Goal: Check status: Check status

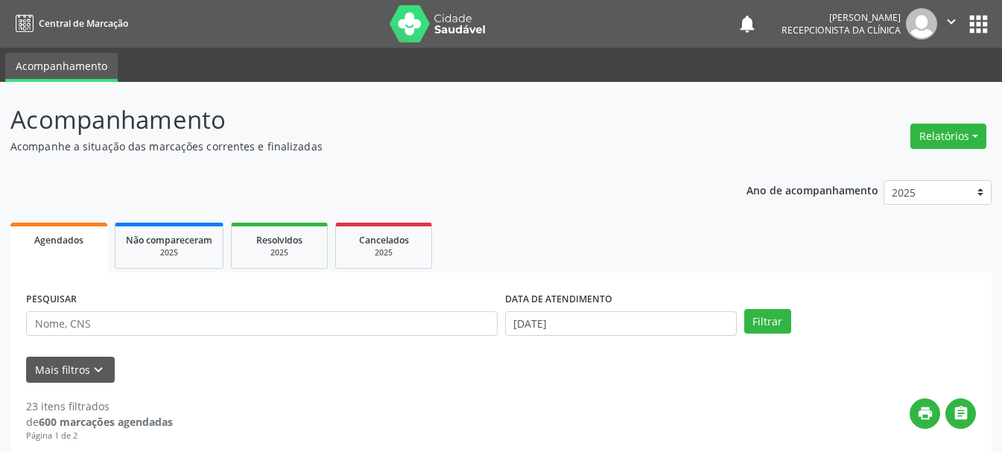
select select "8"
click at [540, 329] on input "[DATE]" at bounding box center [621, 323] width 232 height 25
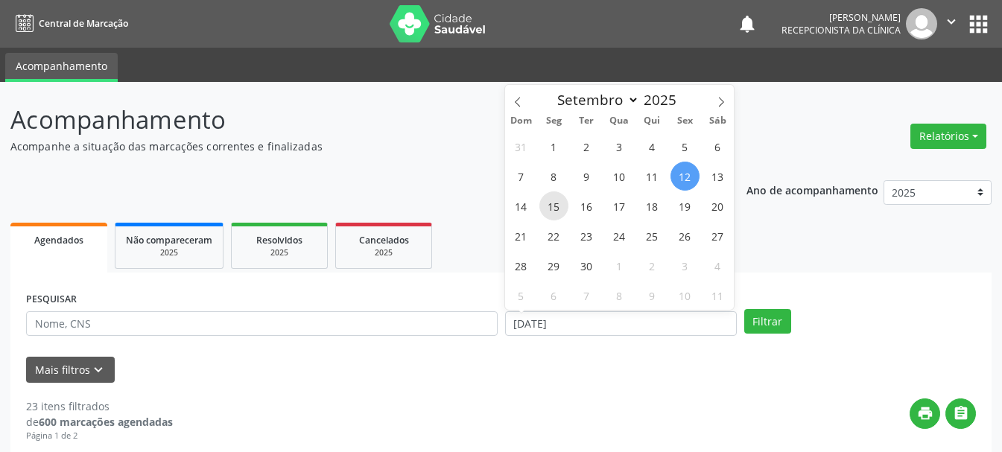
click at [556, 209] on span "15" at bounding box center [553, 205] width 29 height 29
type input "[DATE]"
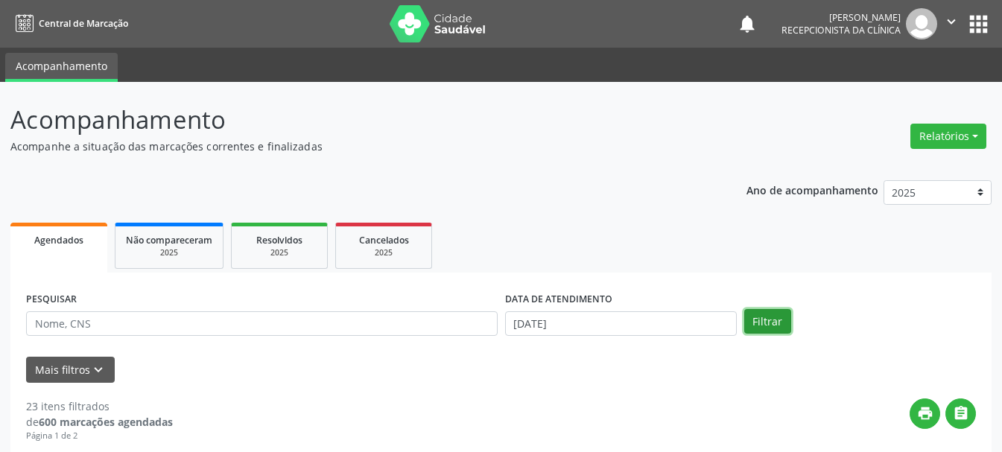
click at [772, 322] on button "Filtrar" at bounding box center [767, 321] width 47 height 25
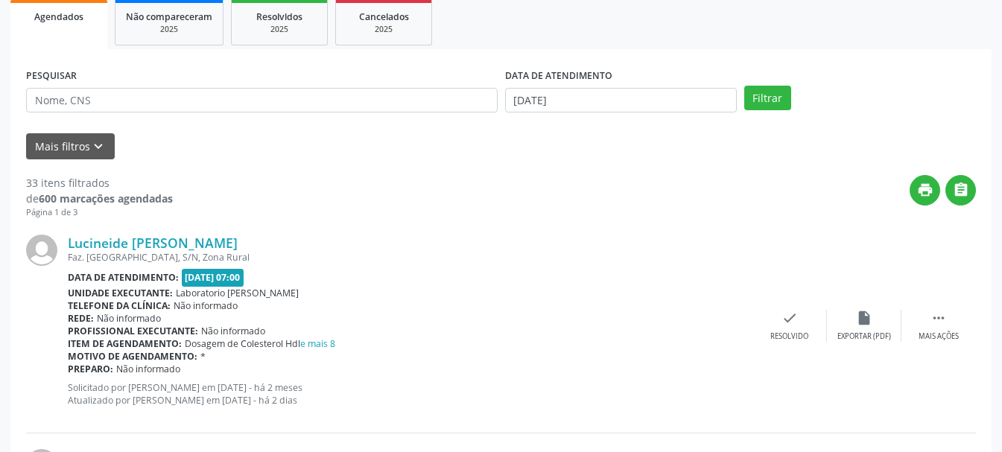
scroll to position [298, 0]
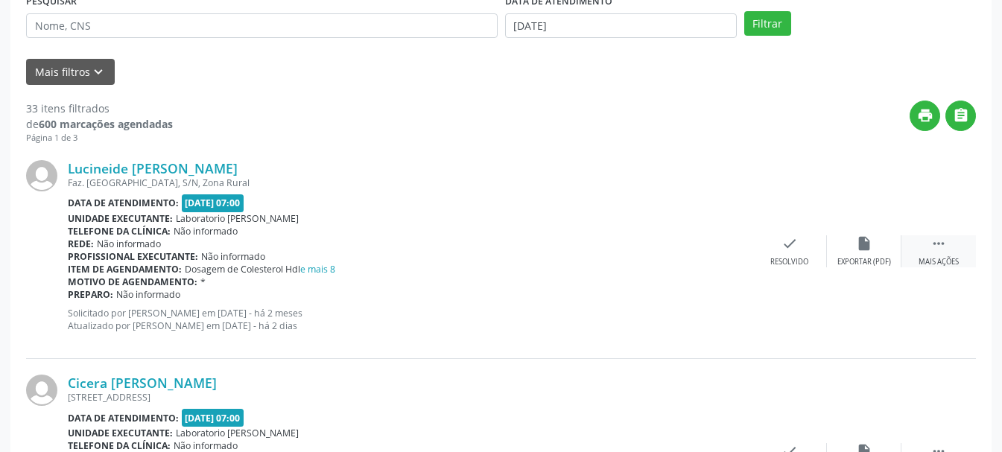
click at [930, 247] on icon "" at bounding box center [938, 243] width 16 height 16
click at [718, 250] on icon "print" at bounding box center [715, 243] width 16 height 16
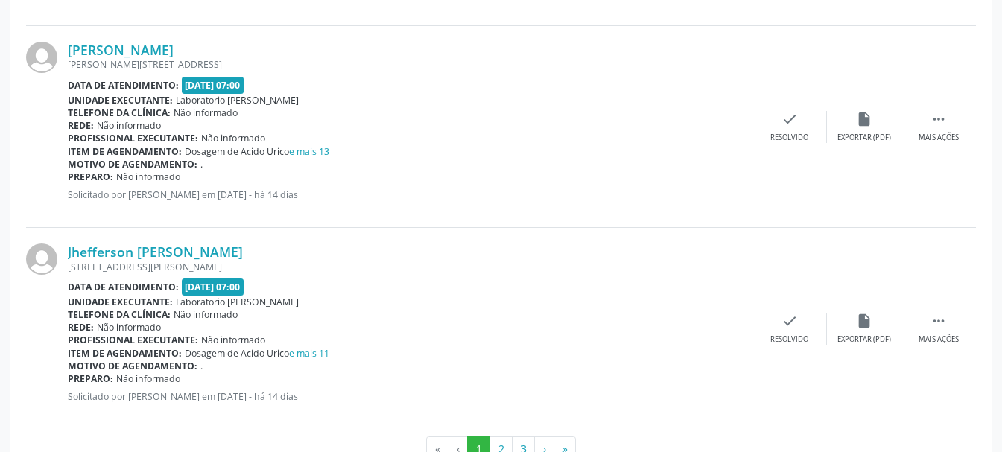
scroll to position [3099, 0]
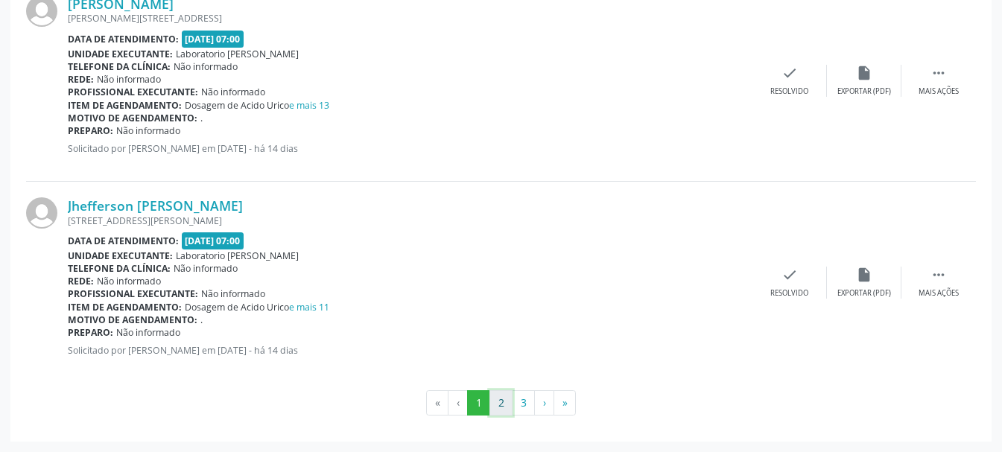
click at [496, 401] on button "2" at bounding box center [500, 402] width 23 height 25
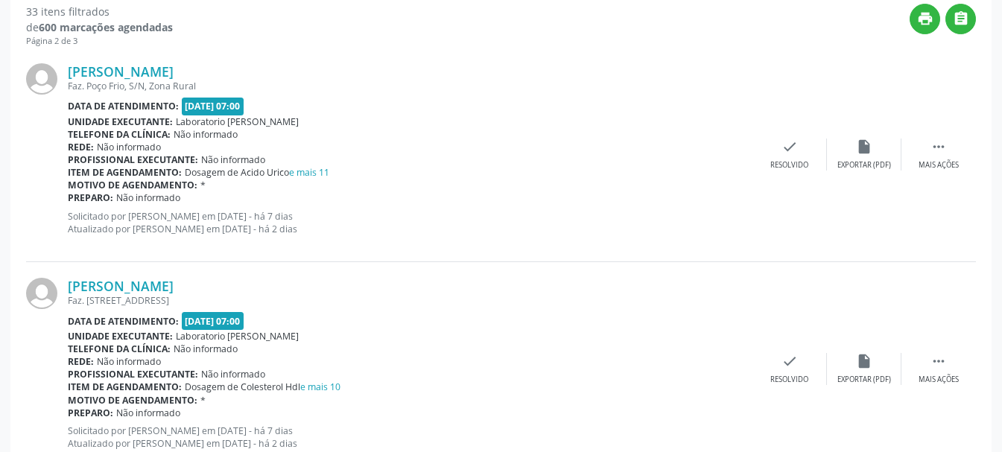
scroll to position [320, 0]
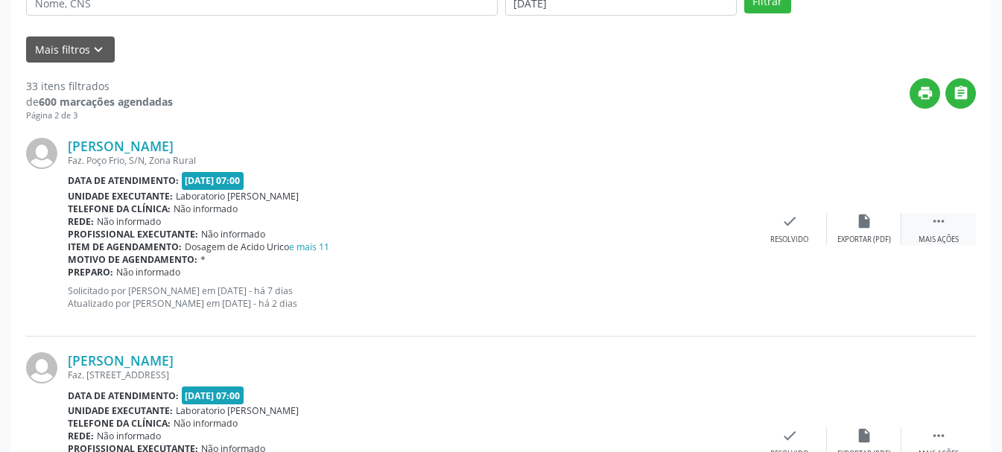
click at [944, 222] on icon "" at bounding box center [938, 221] width 16 height 16
click at [708, 235] on div "Imprimir" at bounding box center [715, 240] width 34 height 10
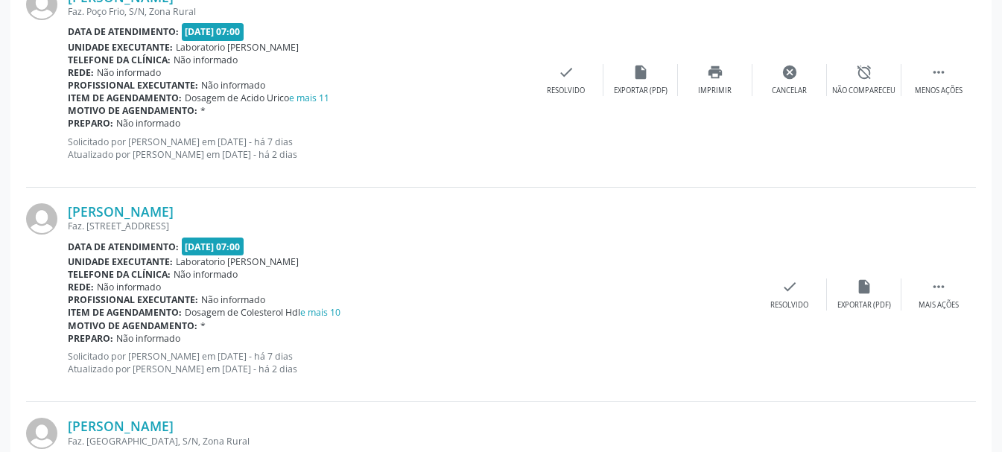
scroll to position [544, 0]
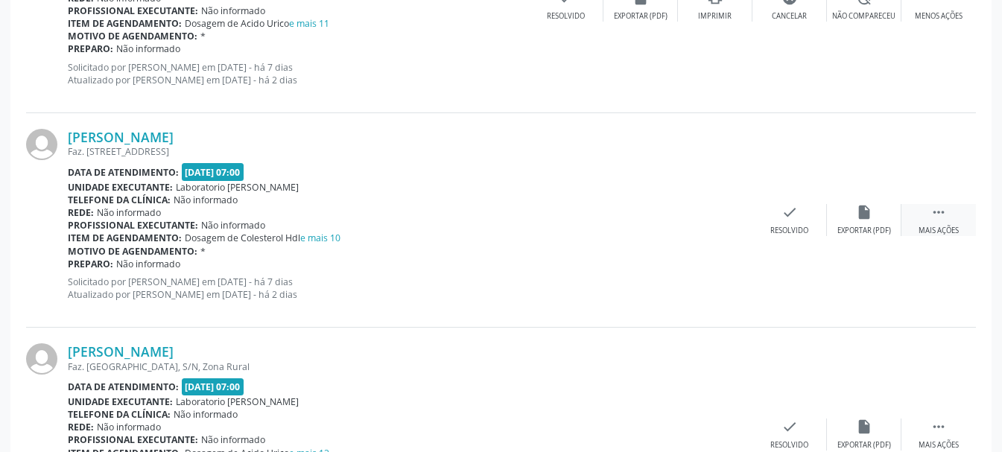
click at [929, 216] on div " Mais ações" at bounding box center [938, 220] width 74 height 32
click at [723, 221] on div "print Imprimir" at bounding box center [715, 220] width 74 height 32
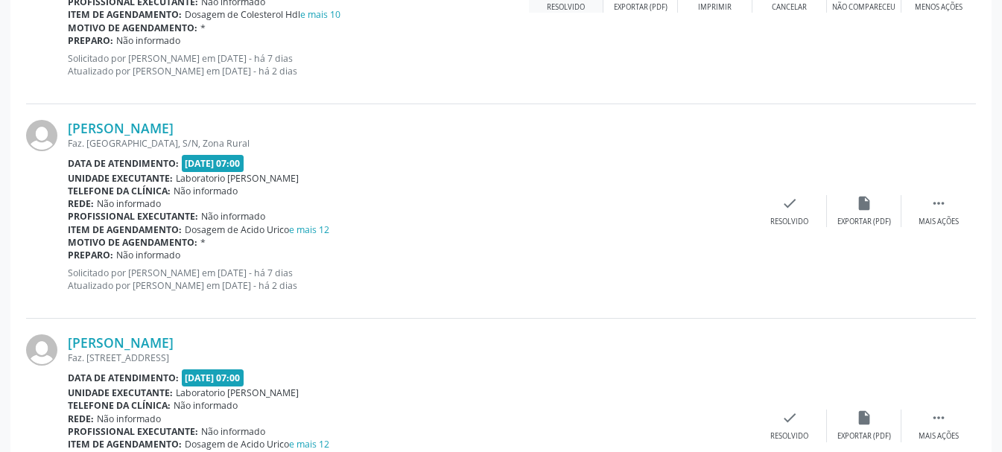
scroll to position [842, 0]
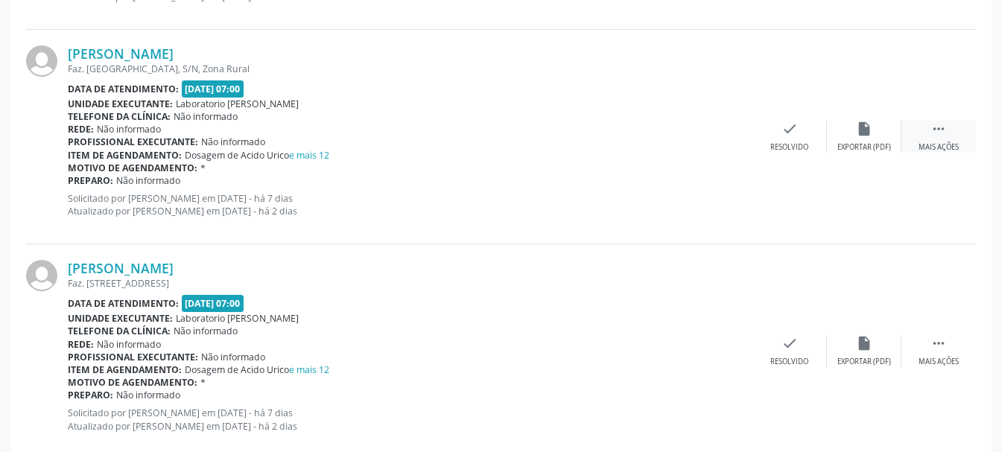
click at [941, 143] on div "Mais ações" at bounding box center [938, 147] width 40 height 10
click at [724, 146] on div "Imprimir" at bounding box center [715, 147] width 34 height 10
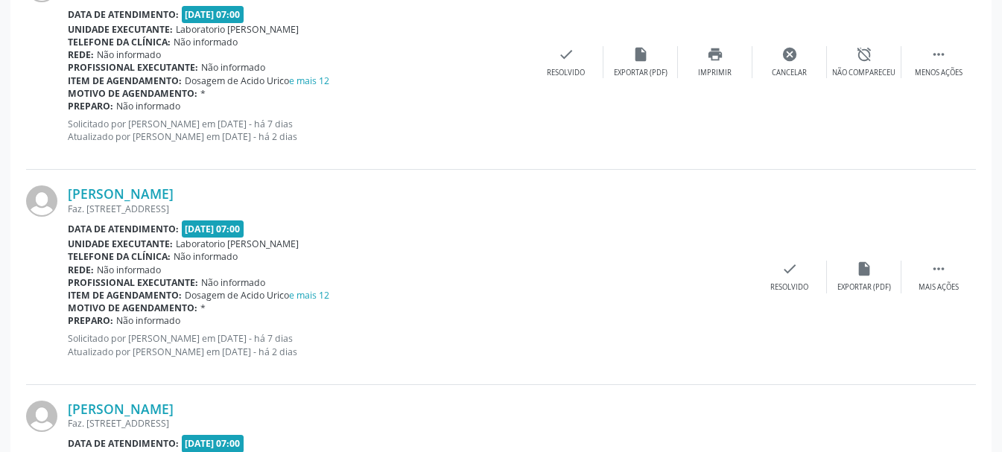
scroll to position [990, 0]
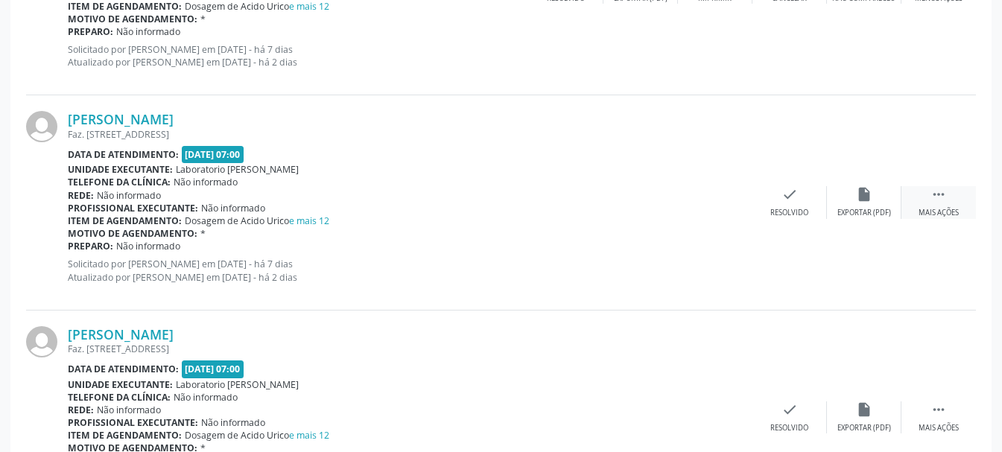
click at [945, 203] on div " Mais ações" at bounding box center [938, 202] width 74 height 32
click at [707, 194] on icon "print" at bounding box center [715, 194] width 16 height 16
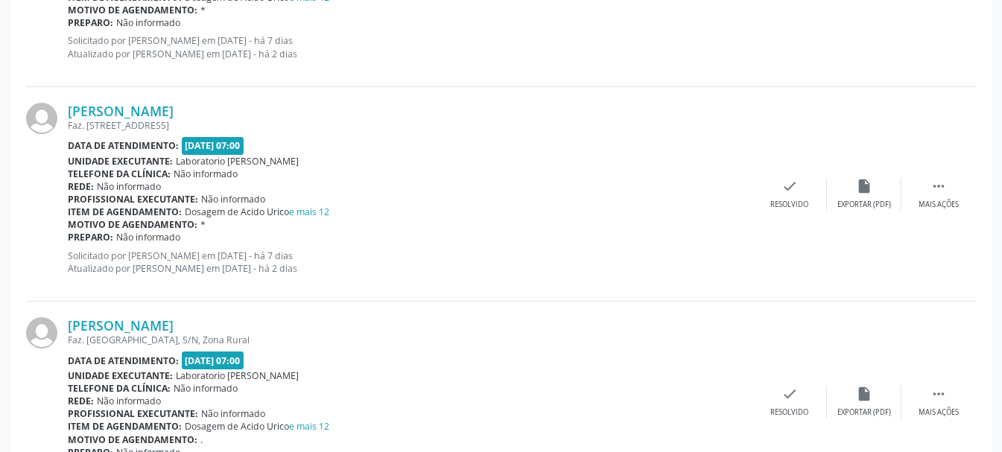
scroll to position [1288, 0]
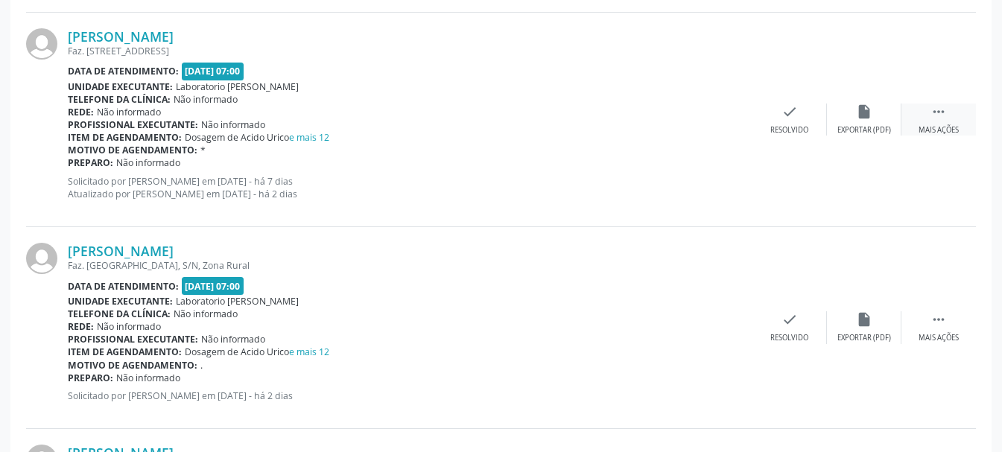
click at [938, 116] on icon "" at bounding box center [938, 112] width 16 height 16
click at [725, 128] on div "Imprimir" at bounding box center [715, 130] width 34 height 10
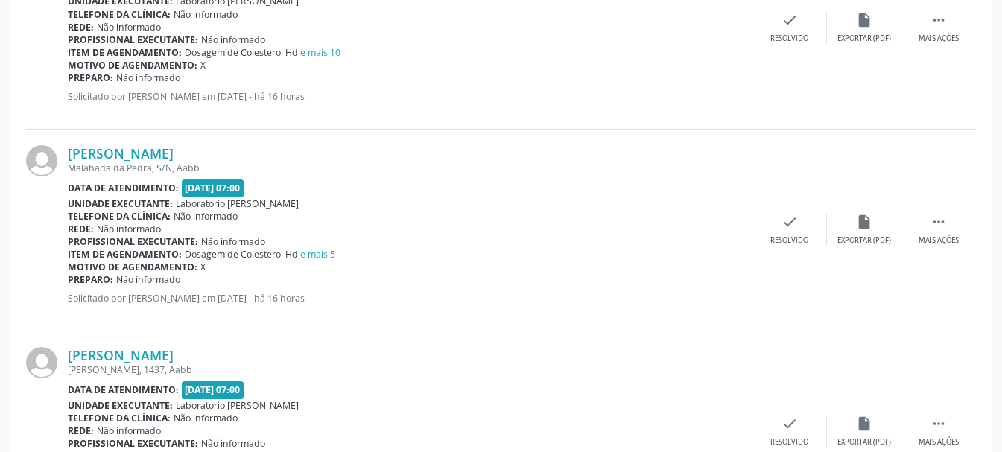
scroll to position [3150, 0]
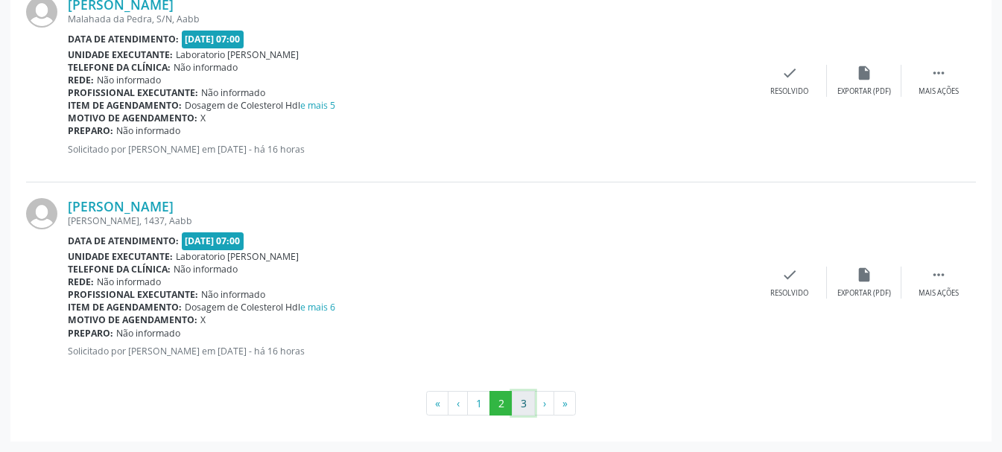
click at [526, 404] on button "3" at bounding box center [523, 403] width 23 height 25
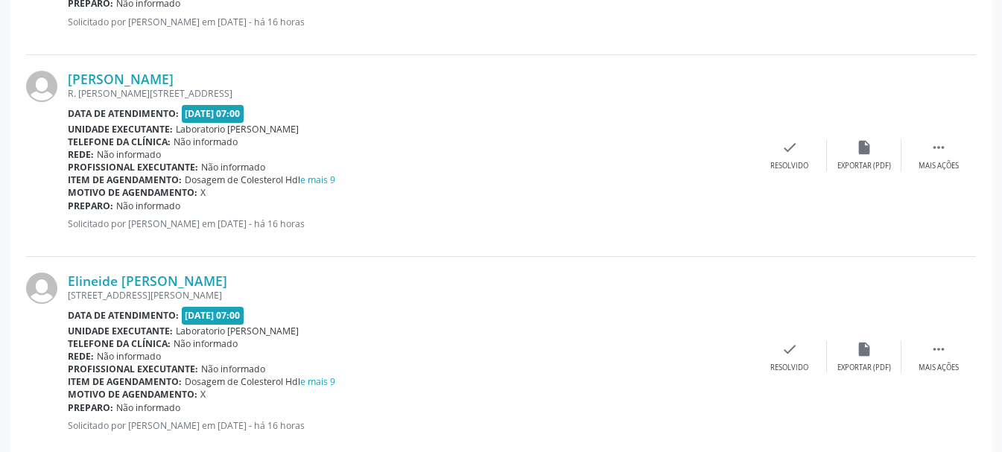
scroll to position [664, 0]
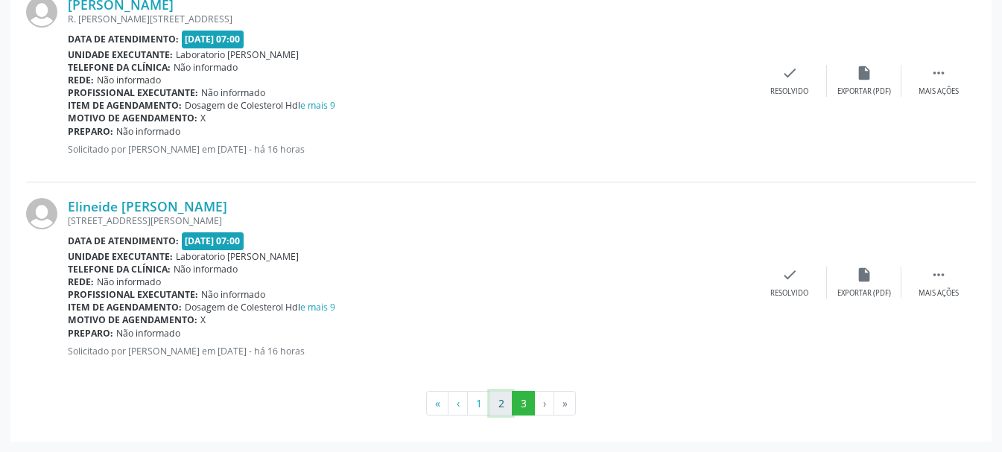
click at [505, 402] on button "2" at bounding box center [500, 403] width 23 height 25
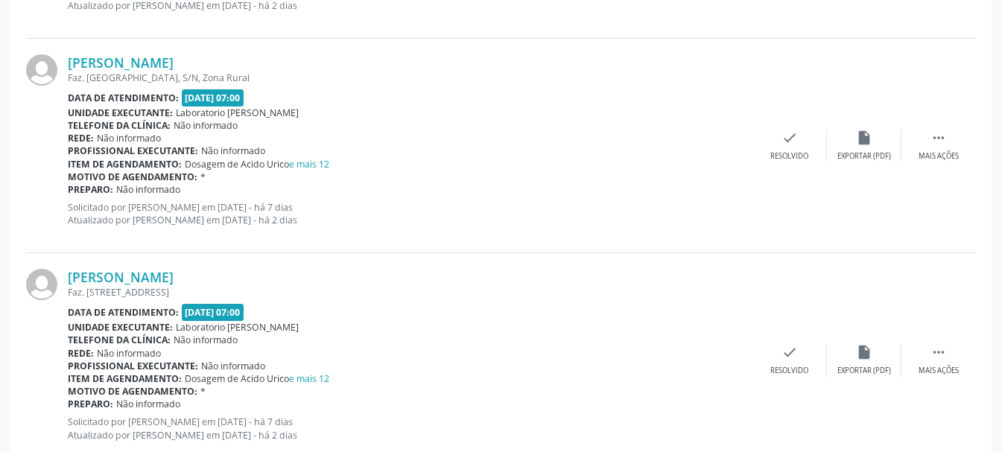
scroll to position [907, 0]
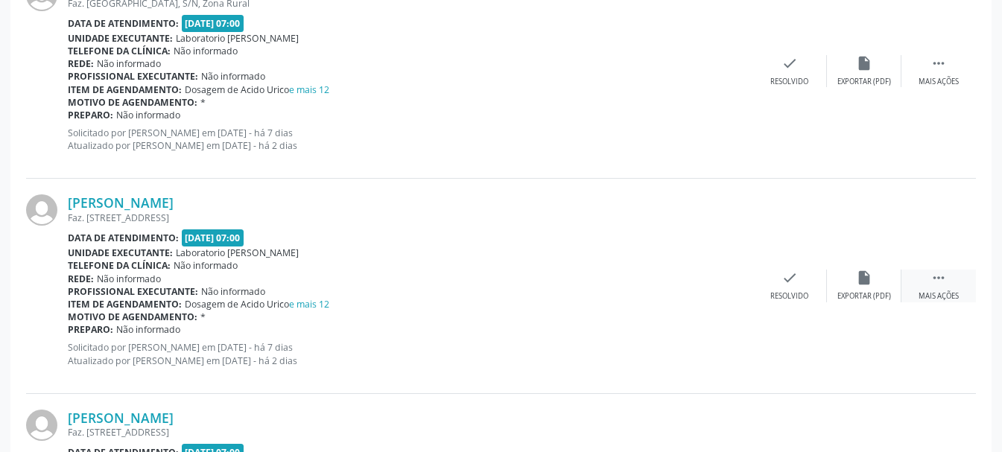
click at [932, 284] on icon "" at bounding box center [938, 278] width 16 height 16
click at [719, 281] on icon "print" at bounding box center [715, 278] width 16 height 16
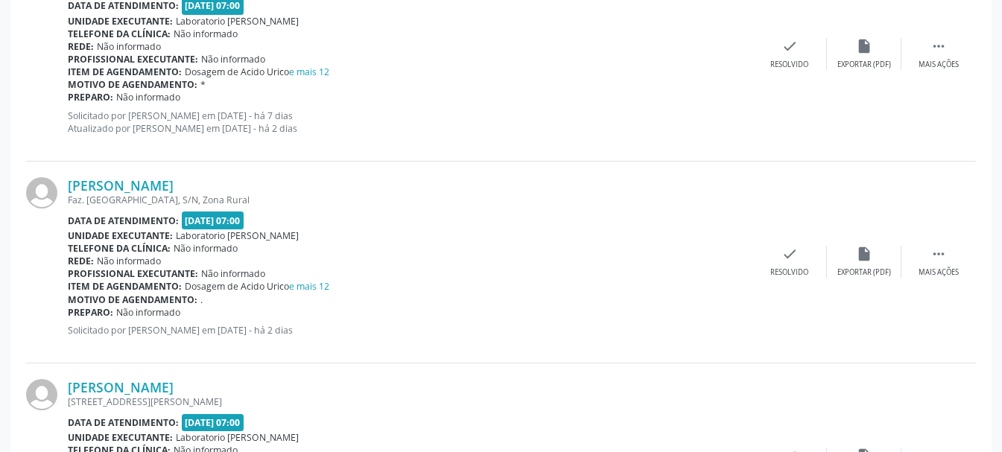
scroll to position [1428, 0]
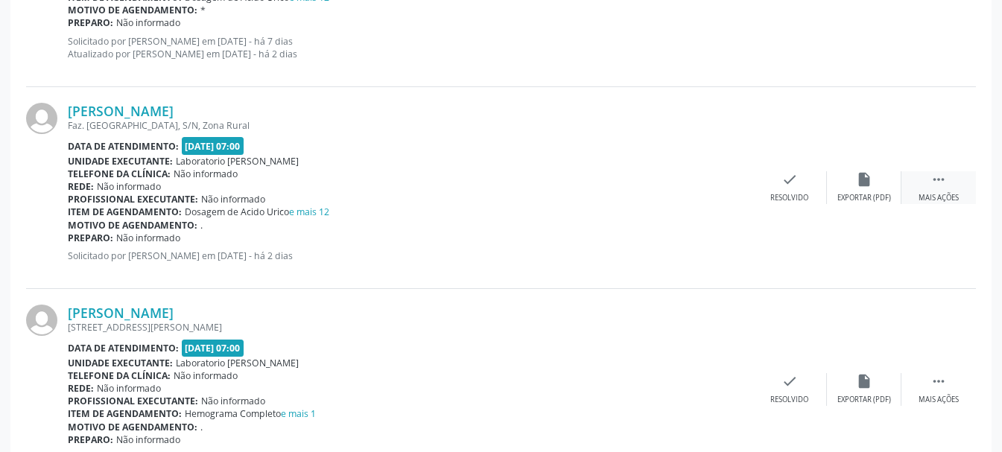
click at [938, 191] on div " Mais ações" at bounding box center [938, 187] width 74 height 32
click at [702, 183] on div "print Imprimir" at bounding box center [715, 187] width 74 height 32
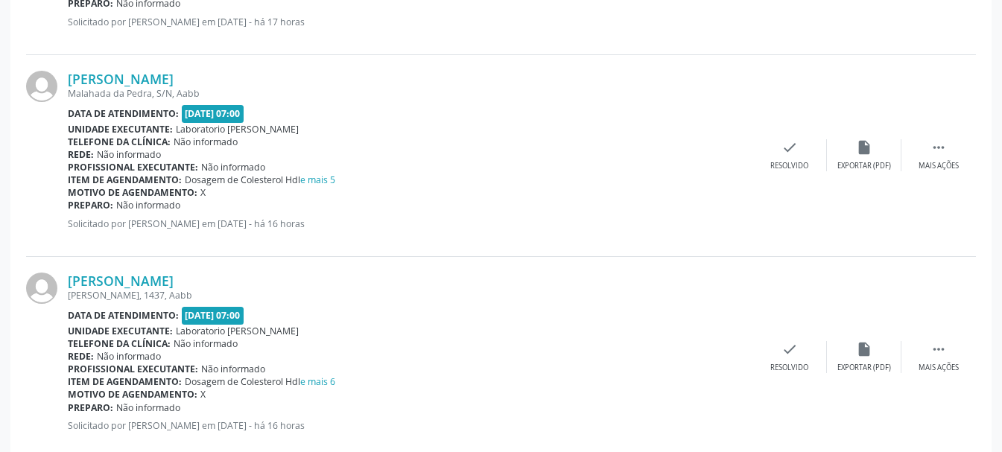
scroll to position [3150, 0]
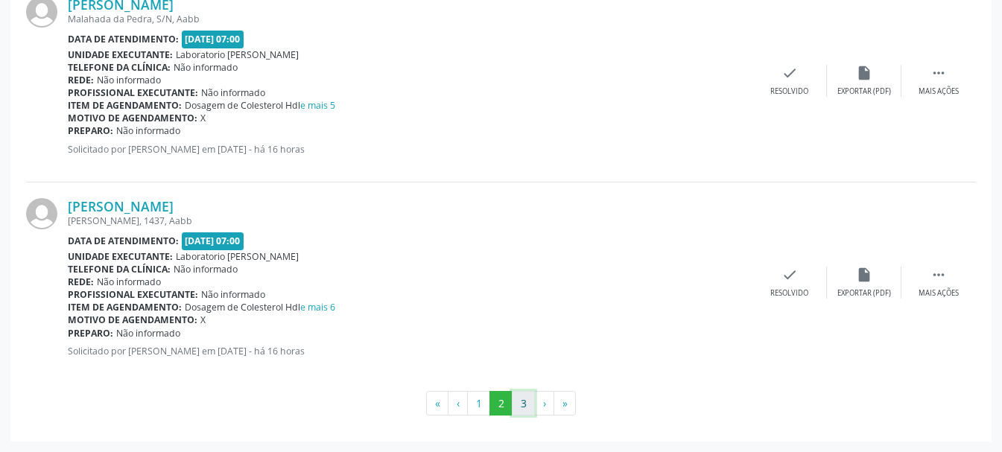
click at [523, 405] on button "3" at bounding box center [523, 403] width 23 height 25
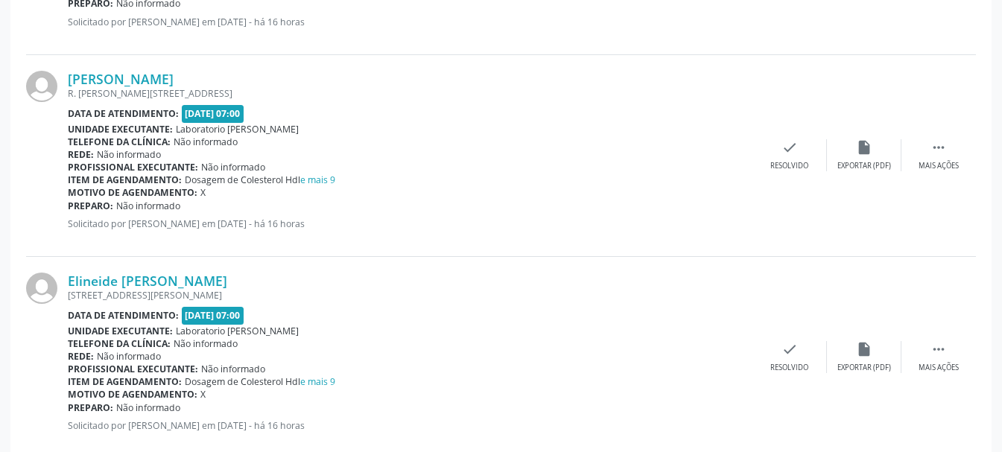
scroll to position [664, 0]
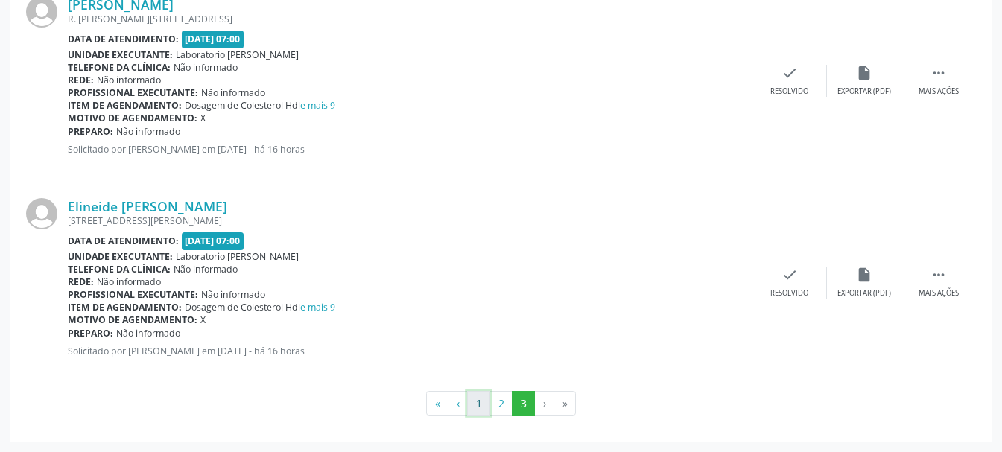
click at [471, 402] on button "1" at bounding box center [478, 403] width 23 height 25
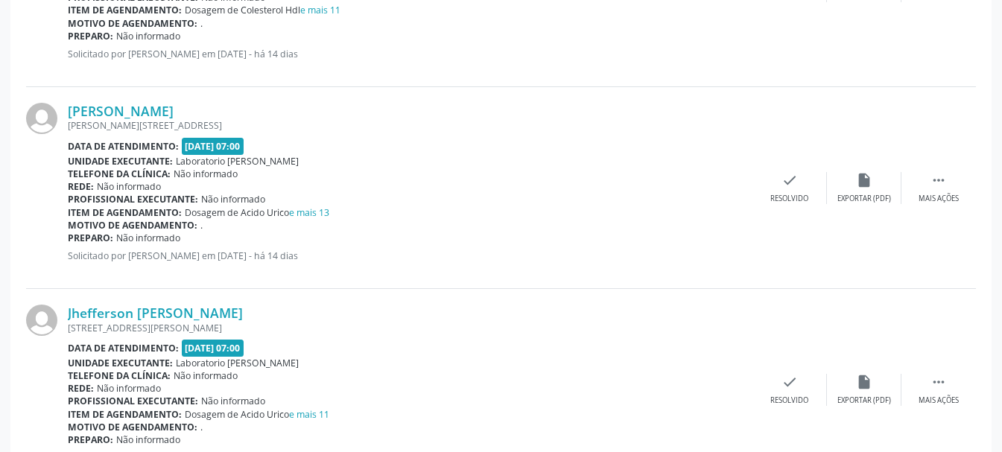
scroll to position [3099, 0]
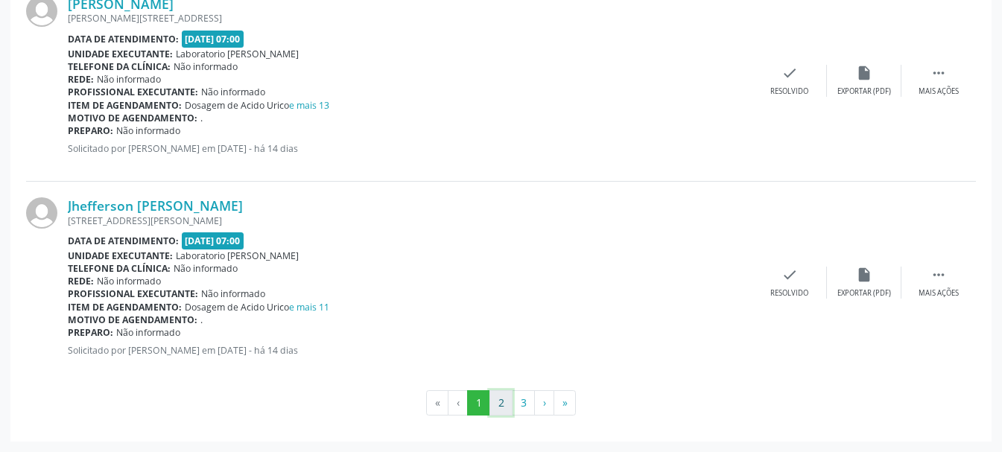
click at [500, 405] on button "2" at bounding box center [500, 402] width 23 height 25
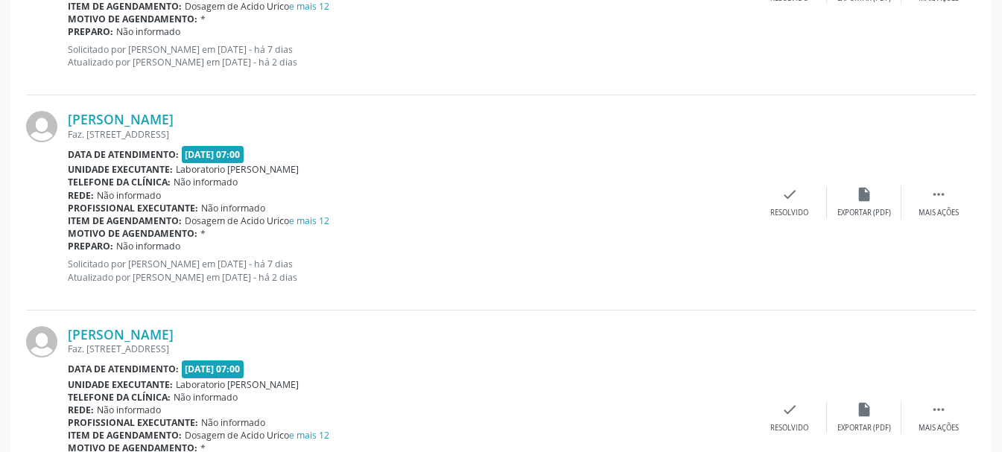
scroll to position [1139, 0]
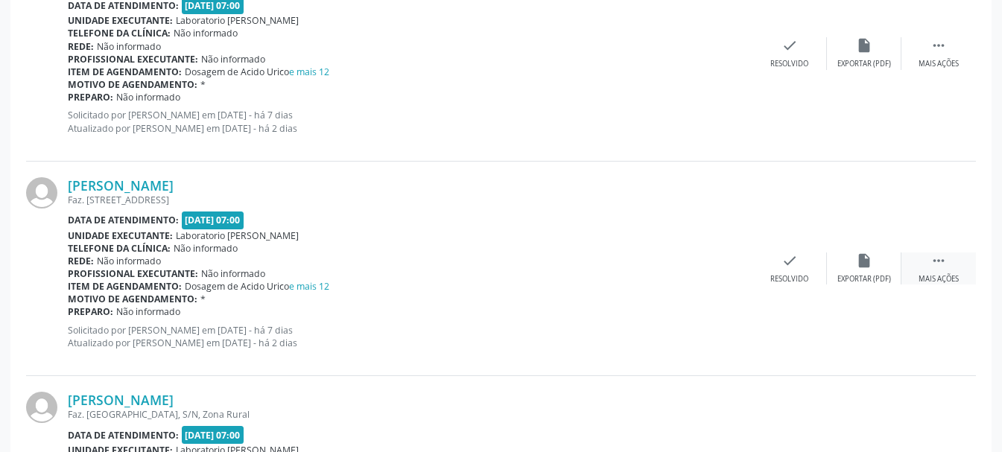
click at [940, 265] on icon "" at bounding box center [938, 260] width 16 height 16
click at [726, 271] on div "print Imprimir" at bounding box center [715, 268] width 74 height 32
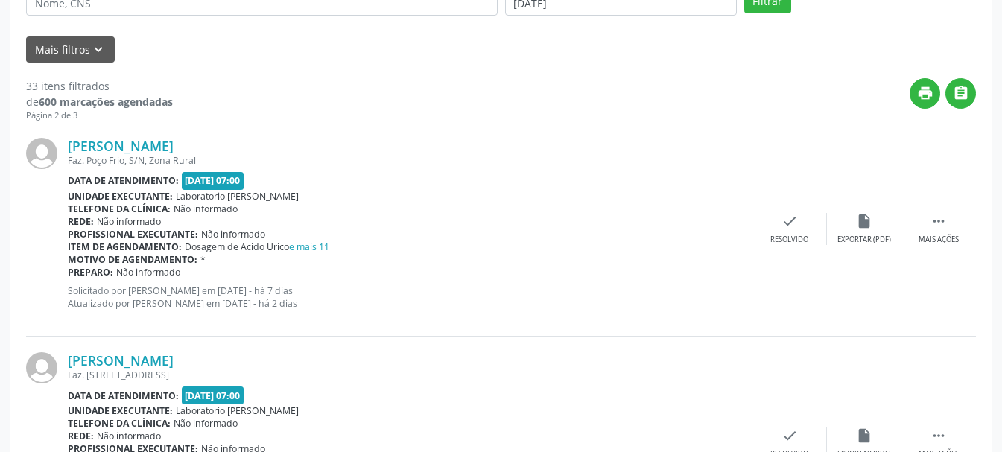
scroll to position [0, 0]
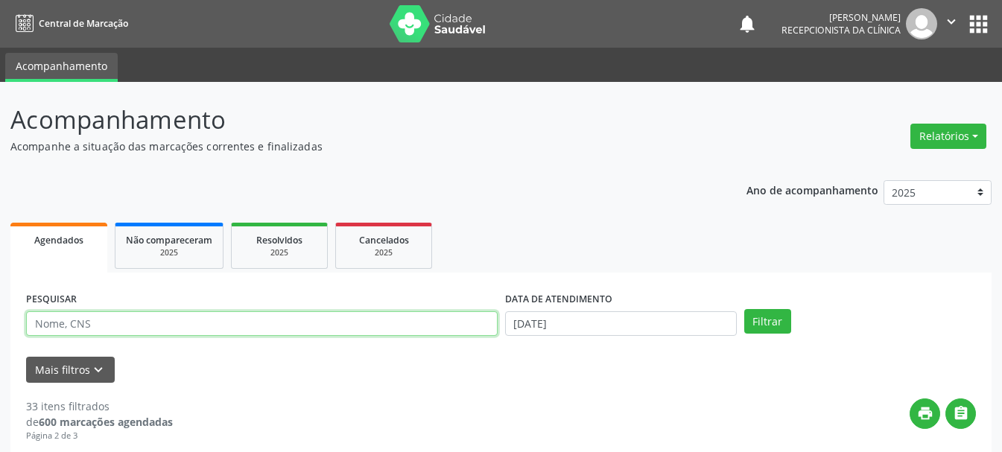
click at [238, 323] on input "text" at bounding box center [261, 323] width 471 height 25
click at [744, 309] on button "Filtrar" at bounding box center [767, 321] width 47 height 25
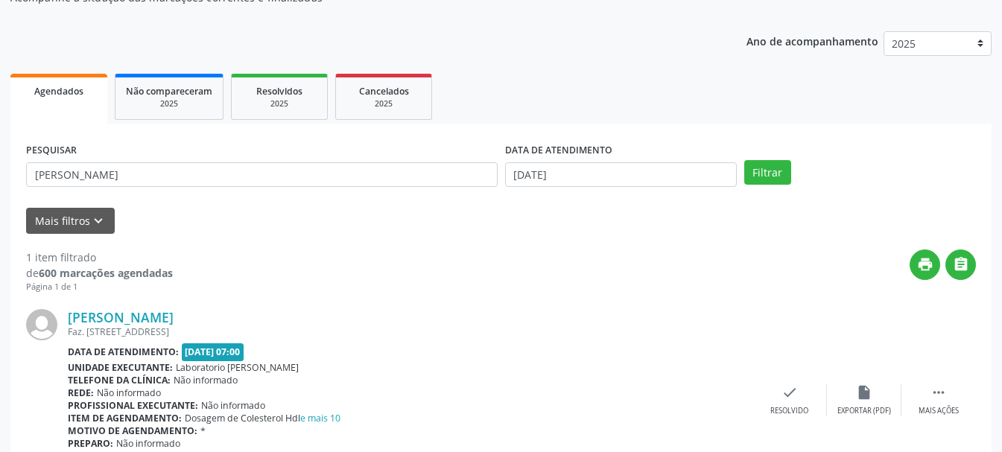
scroll to position [230, 0]
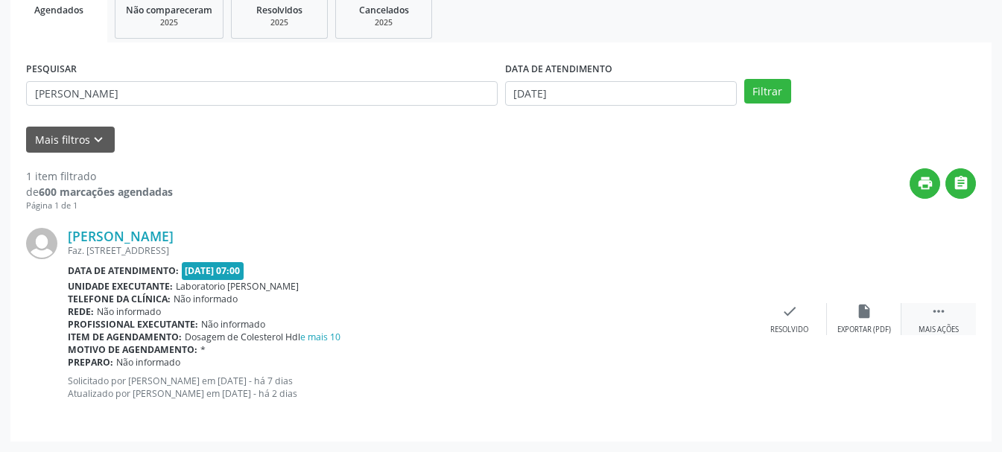
click at [929, 317] on div " Mais ações" at bounding box center [938, 319] width 74 height 32
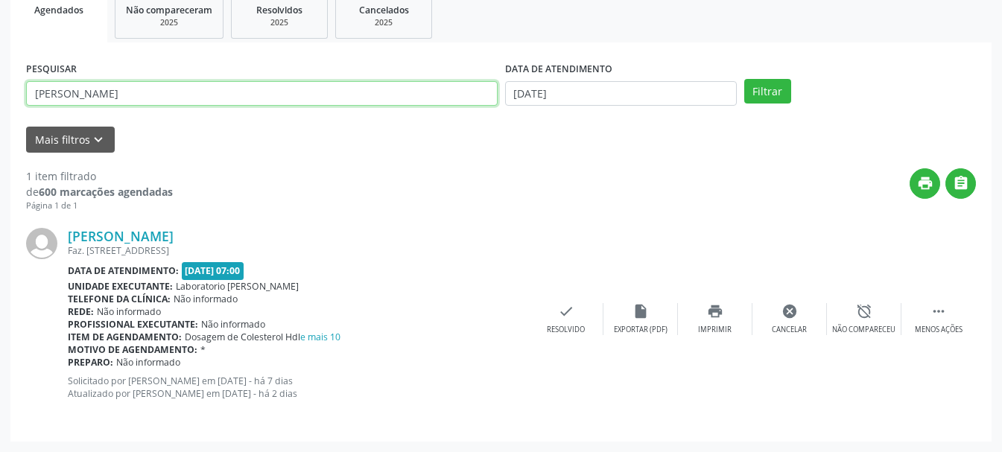
drag, startPoint x: 220, startPoint y: 92, endPoint x: 235, endPoint y: 165, distance: 74.6
click at [228, 159] on div "PESQUISAR [PERSON_NAME] DATA DE ATENDIMENTO [DATE] Filtrar UNIDADE DE REFERÊNCI…" at bounding box center [500, 241] width 981 height 399
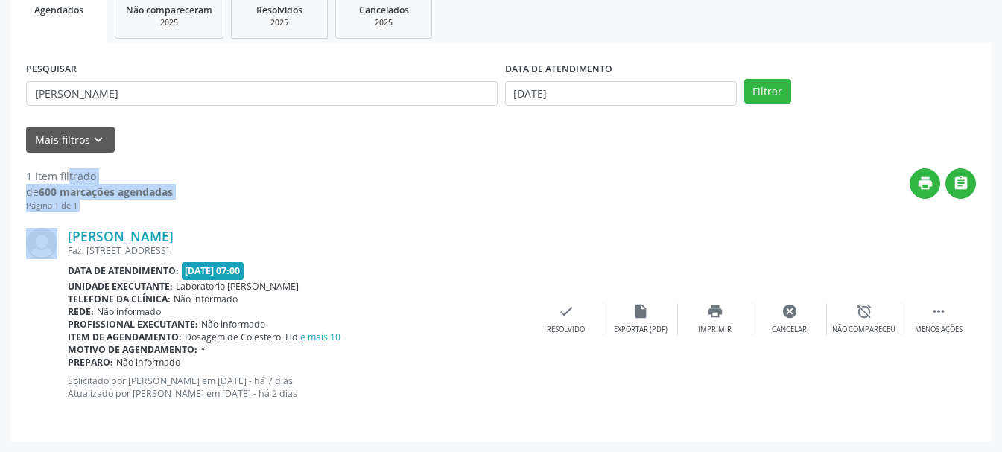
drag, startPoint x: 235, startPoint y: 165, endPoint x: 60, endPoint y: 122, distance: 180.1
click at [60, 122] on div "PESQUISAR [PERSON_NAME] DATA DE ATENDIMENTO [DATE] Filtrar UNIDADE DE REFERÊNCI…" at bounding box center [500, 241] width 981 height 399
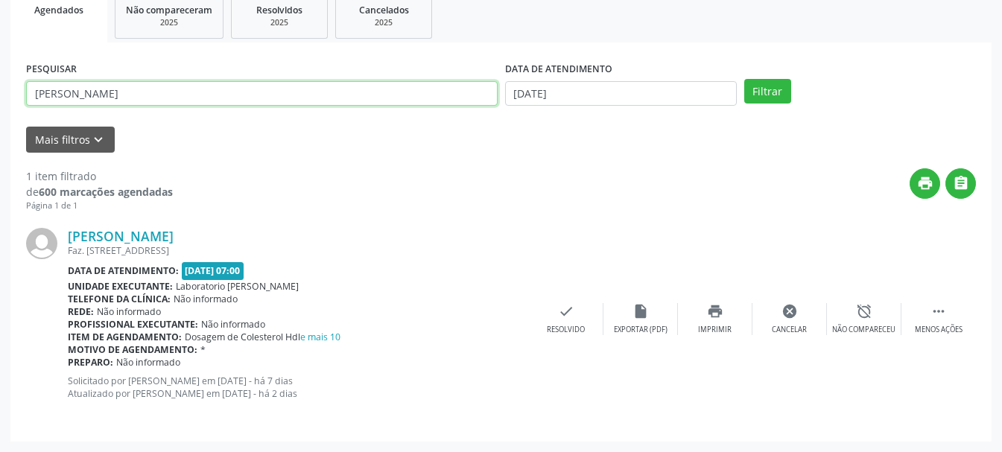
click at [227, 97] on input "[PERSON_NAME]" at bounding box center [261, 93] width 471 height 25
drag, startPoint x: 227, startPoint y: 97, endPoint x: 19, endPoint y: 95, distance: 208.5
click at [0, 83] on div "Acompanhamento Acompanhe a situação das marcações correntes e finalizadas Relat…" at bounding box center [501, 152] width 1002 height 600
click at [744, 79] on button "Filtrar" at bounding box center [767, 91] width 47 height 25
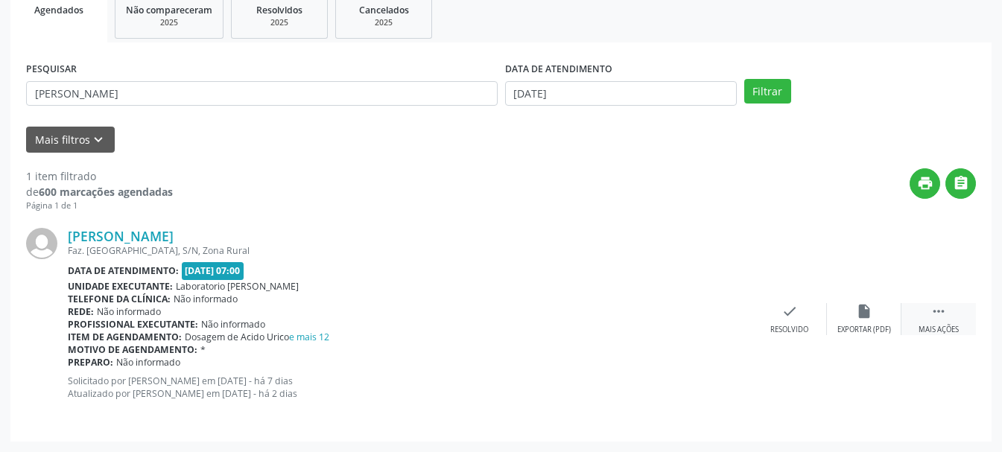
click at [942, 317] on icon "" at bounding box center [938, 311] width 16 height 16
click at [706, 322] on div "print Imprimir" at bounding box center [715, 319] width 74 height 32
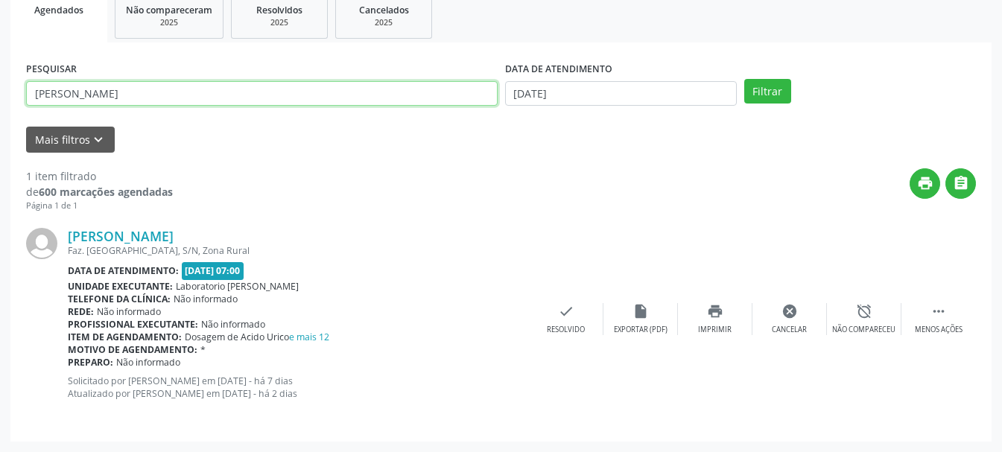
drag, startPoint x: 225, startPoint y: 97, endPoint x: 10, endPoint y: 101, distance: 214.5
click at [10, 101] on div "PESQUISAR [PERSON_NAME] DATA DE ATENDIMENTO [DATE] Filtrar UNIDADE DE REFERÊNCI…" at bounding box center [500, 241] width 981 height 399
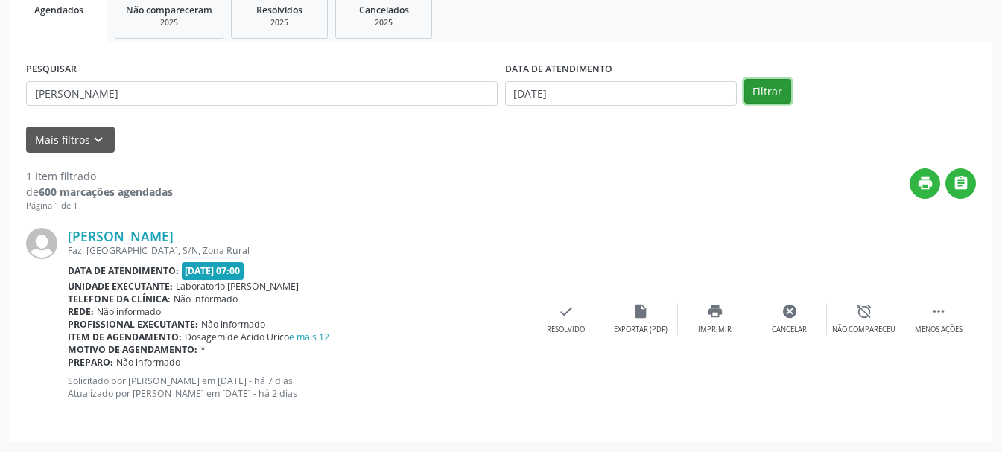
click at [756, 93] on button "Filtrar" at bounding box center [767, 91] width 47 height 25
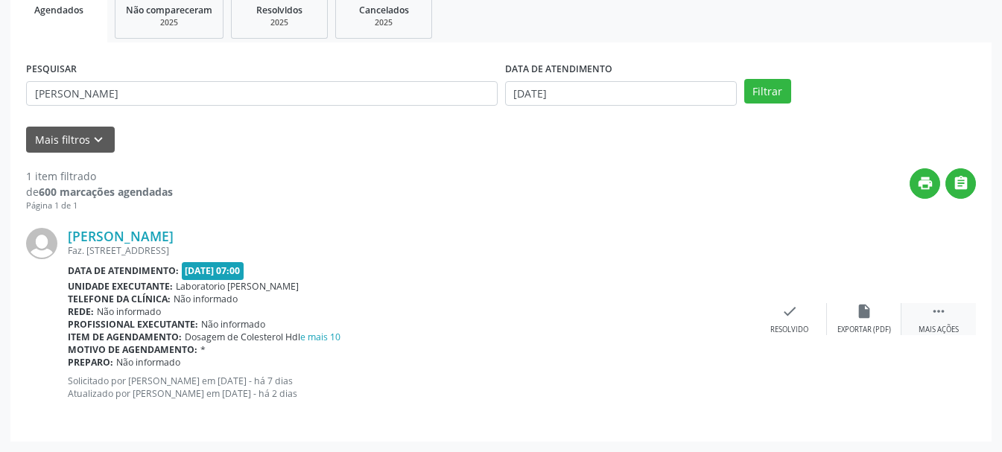
click at [924, 319] on div " Mais ações" at bounding box center [938, 319] width 74 height 32
click at [726, 323] on div "print Imprimir" at bounding box center [715, 319] width 74 height 32
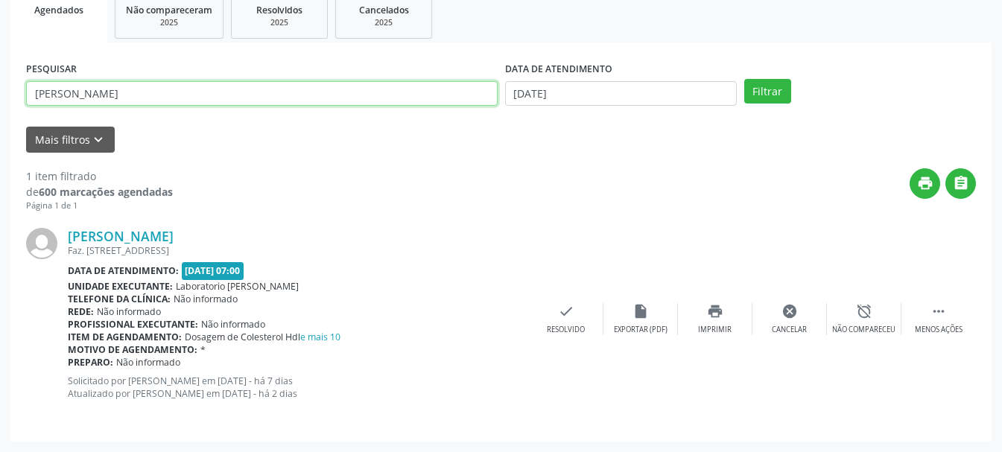
click at [349, 86] on input "[PERSON_NAME]" at bounding box center [261, 93] width 471 height 25
type input "R"
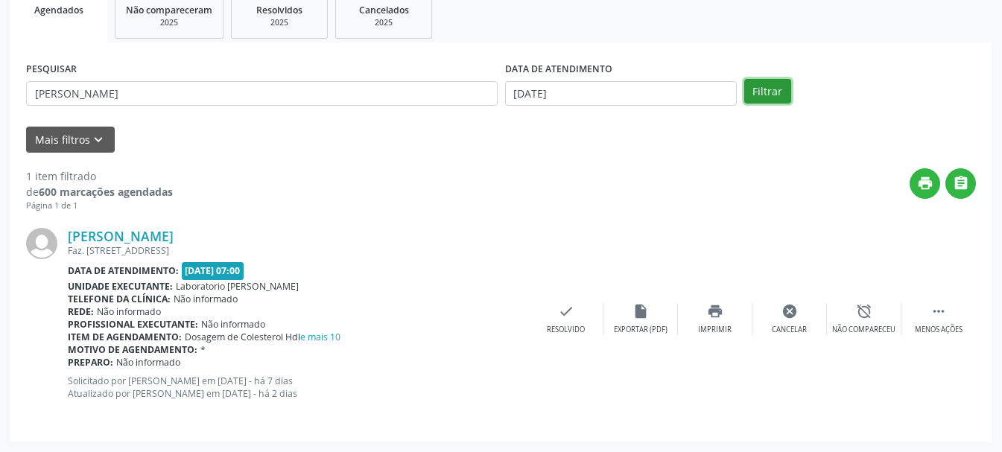
click at [774, 92] on button "Filtrar" at bounding box center [767, 91] width 47 height 25
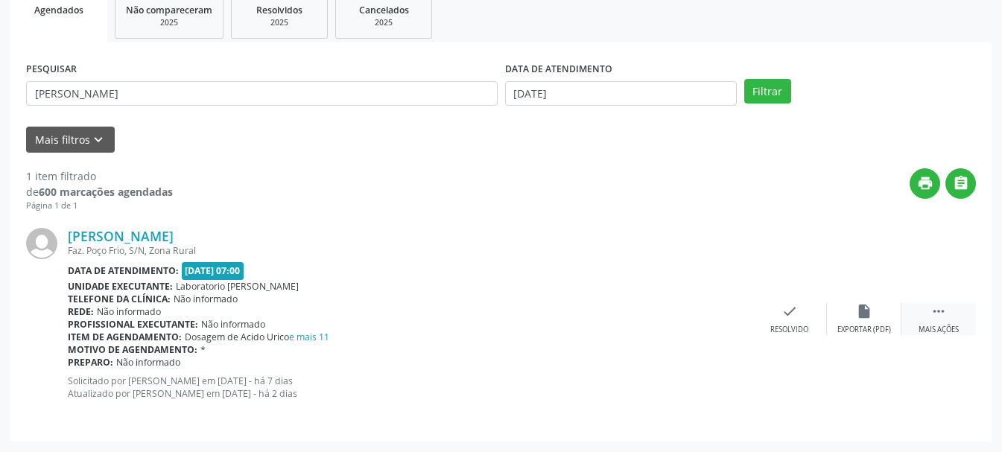
click at [934, 315] on icon "" at bounding box center [938, 311] width 16 height 16
click at [710, 319] on icon "print" at bounding box center [715, 311] width 16 height 16
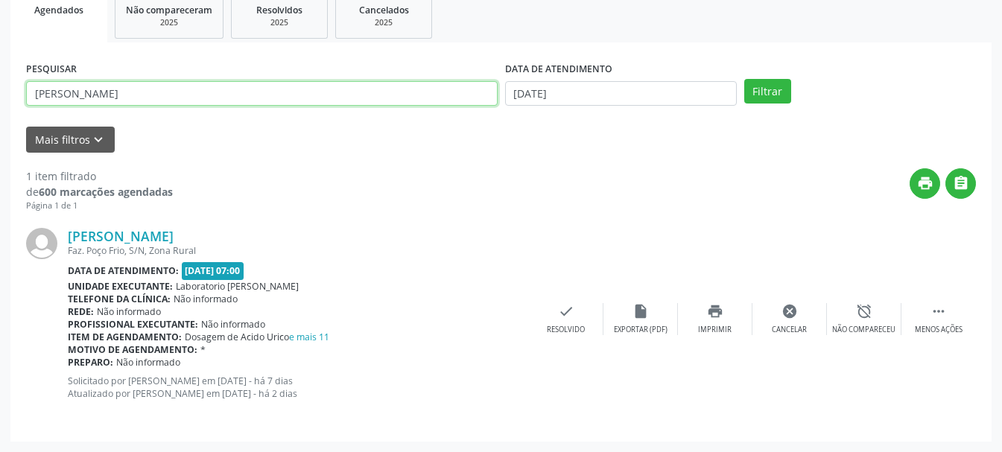
click at [252, 104] on input "[PERSON_NAME]" at bounding box center [261, 93] width 471 height 25
type input "A"
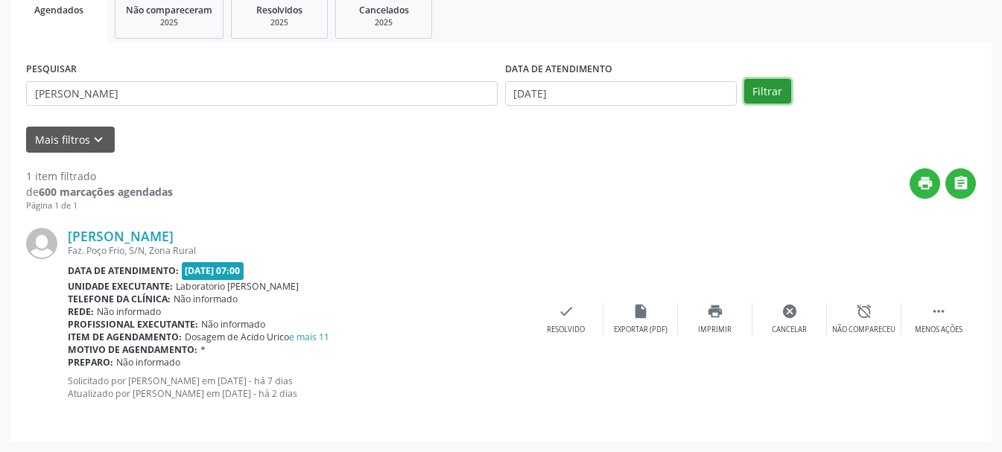
click at [783, 94] on button "Filtrar" at bounding box center [767, 91] width 47 height 25
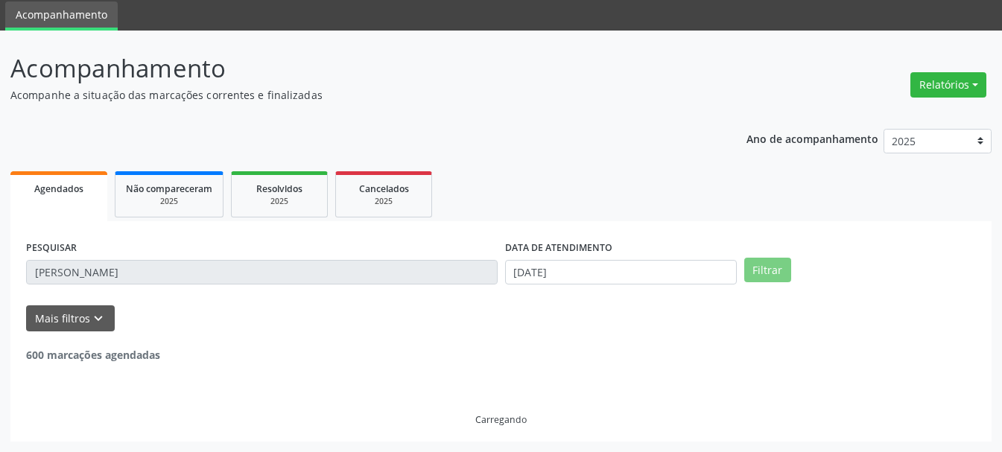
scroll to position [4, 0]
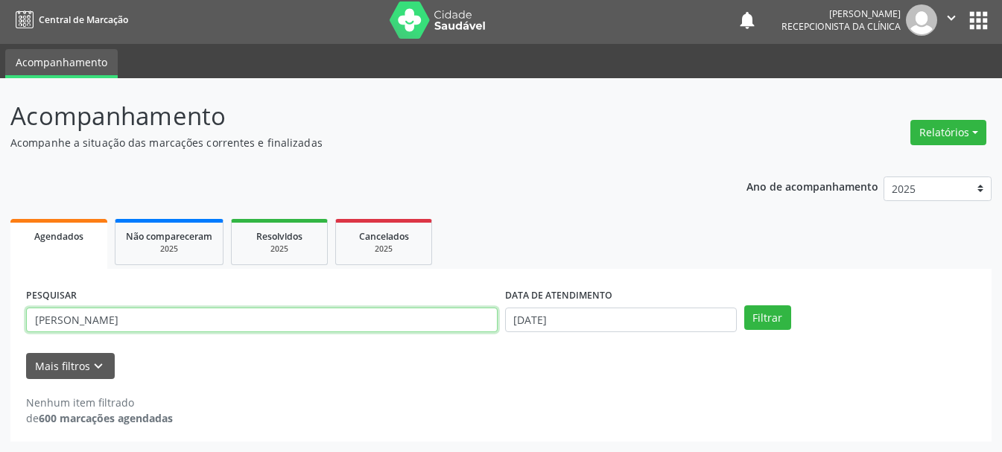
click at [134, 319] on input "[PERSON_NAME]" at bounding box center [261, 320] width 471 height 25
click at [73, 324] on input "[PERSON_NAME]" at bounding box center [261, 320] width 471 height 25
click at [62, 322] on input "[PERSON_NAME]" at bounding box center [261, 320] width 471 height 25
click at [217, 319] on input "[PERSON_NAME]" at bounding box center [261, 320] width 471 height 25
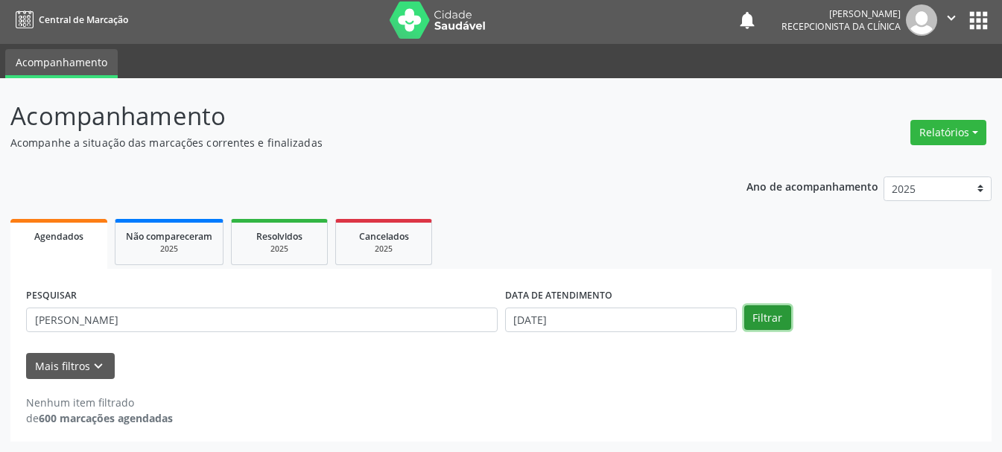
click at [764, 319] on button "Filtrar" at bounding box center [767, 317] width 47 height 25
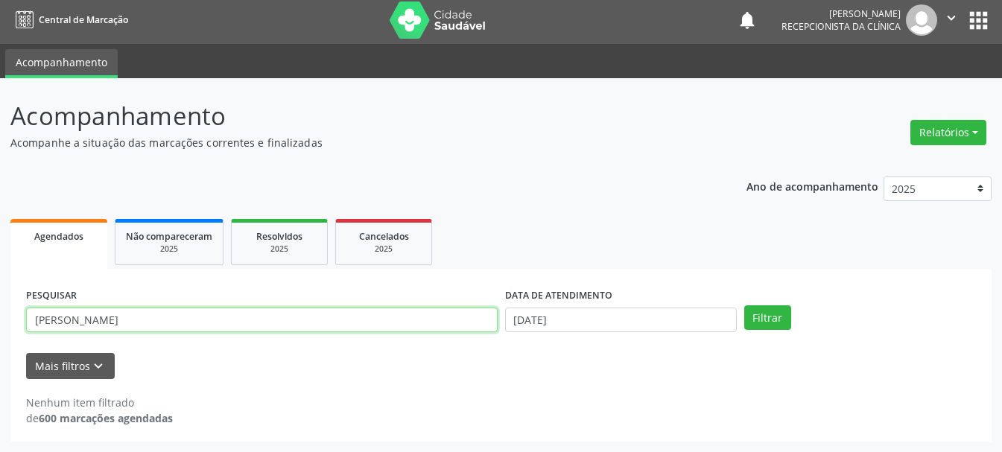
click at [302, 316] on input "[PERSON_NAME]" at bounding box center [261, 320] width 471 height 25
type input "J"
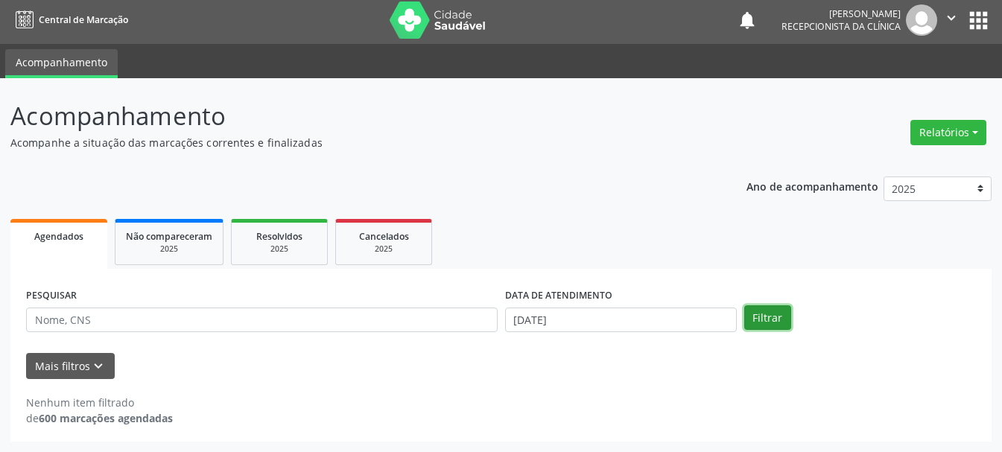
click at [766, 322] on button "Filtrar" at bounding box center [767, 317] width 47 height 25
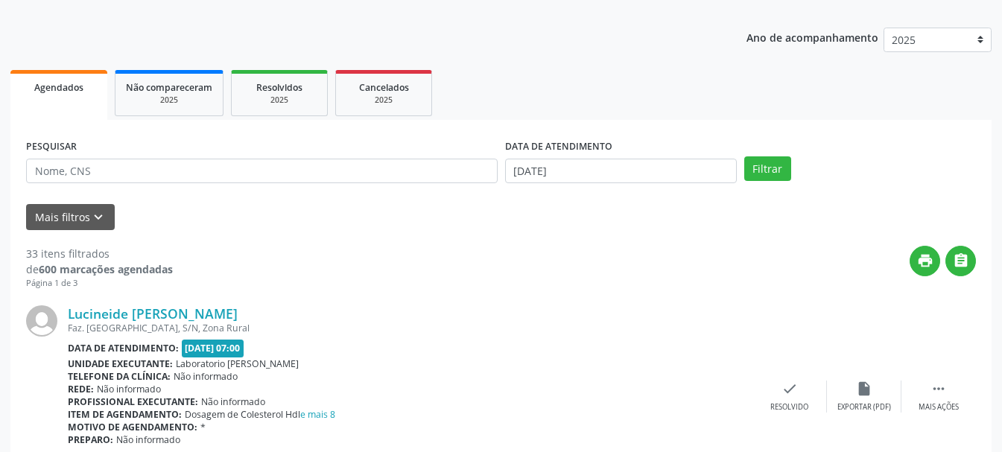
scroll to position [0, 0]
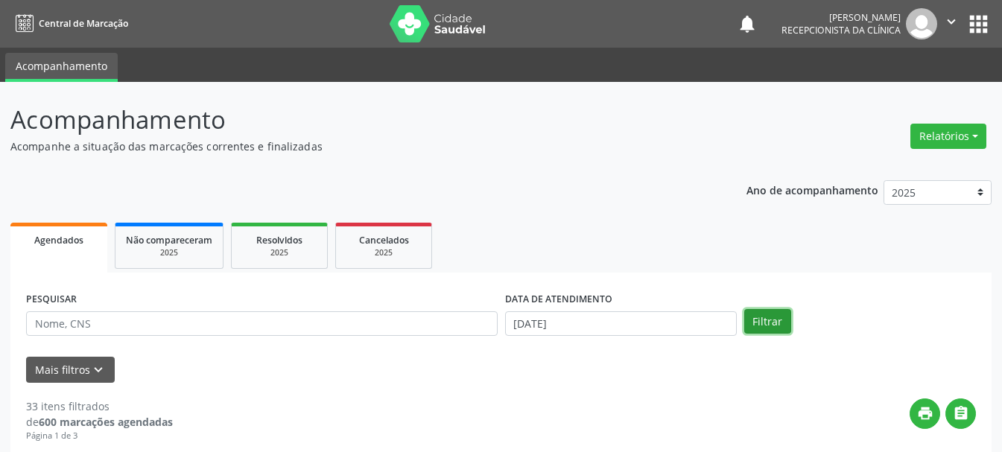
click at [749, 314] on button "Filtrar" at bounding box center [767, 321] width 47 height 25
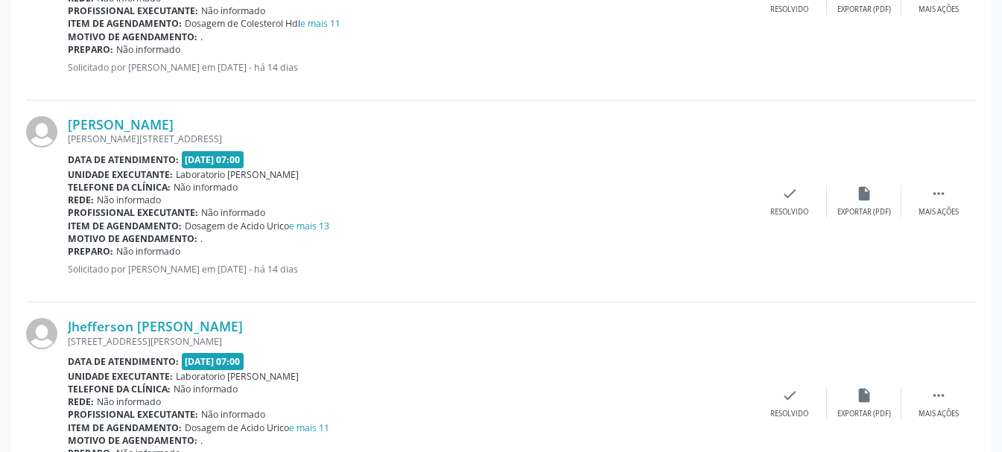
scroll to position [3099, 0]
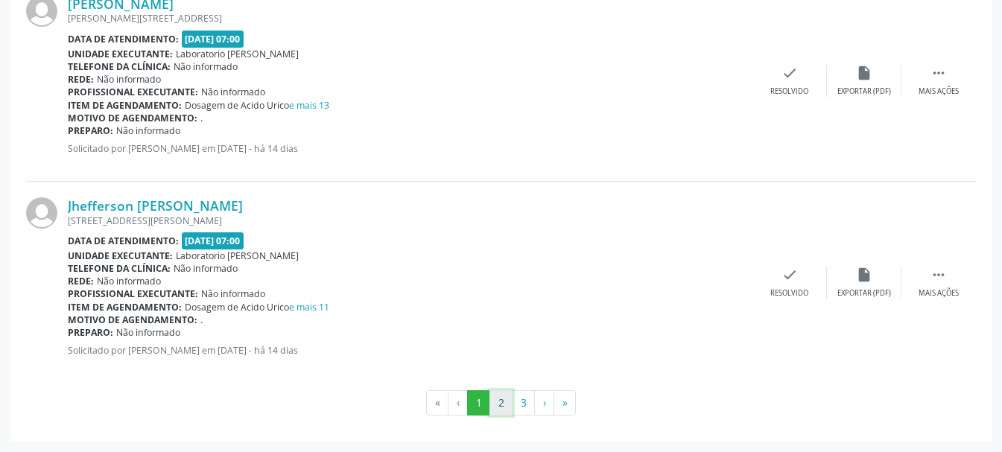
click at [503, 413] on button "2" at bounding box center [500, 402] width 23 height 25
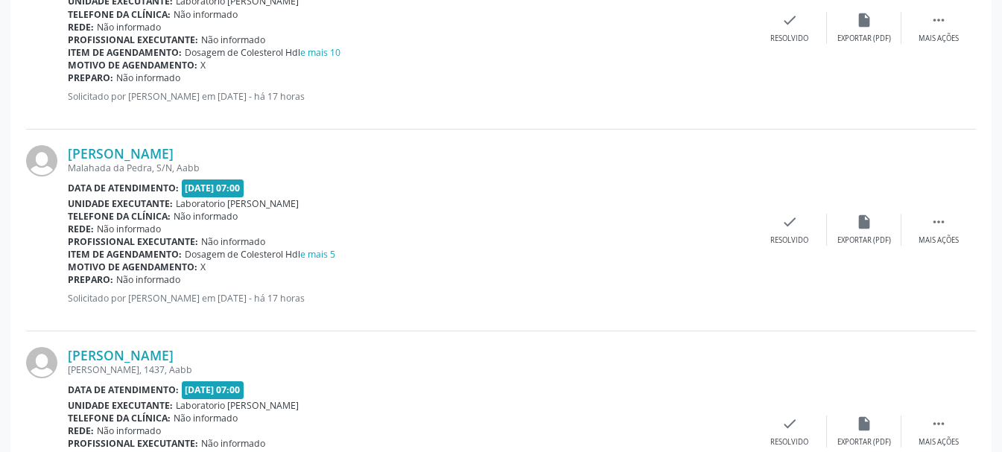
scroll to position [3150, 0]
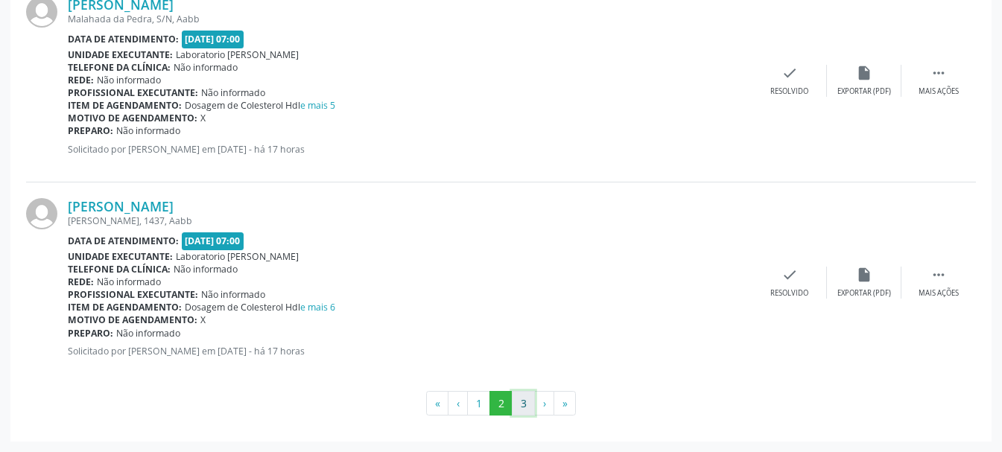
click at [525, 406] on button "3" at bounding box center [523, 403] width 23 height 25
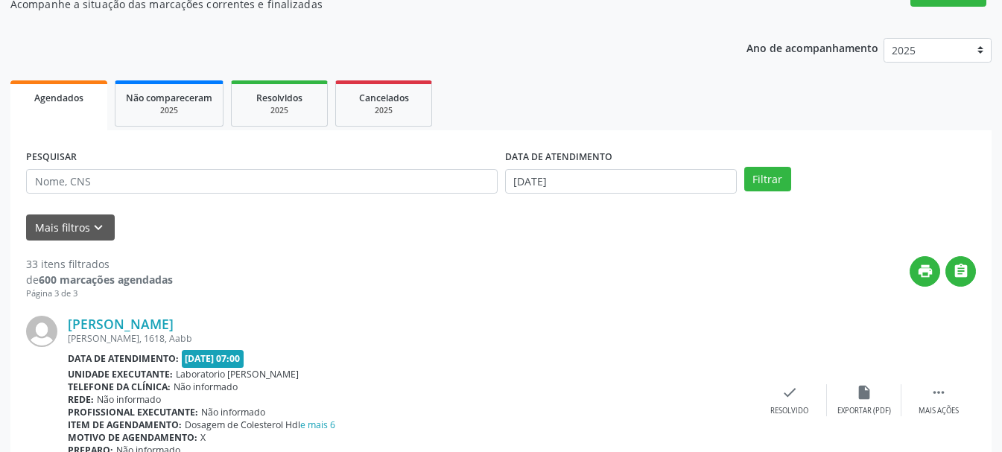
scroll to position [0, 0]
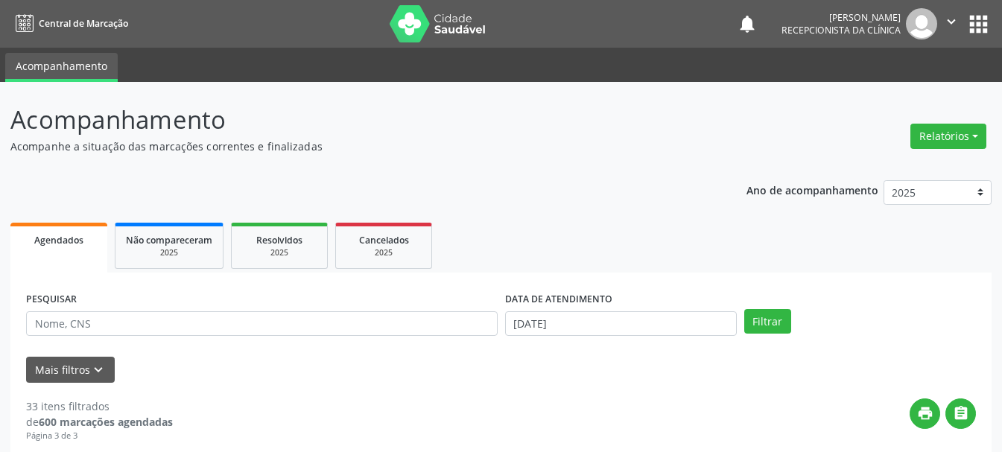
click at [950, 19] on icon "" at bounding box center [951, 21] width 16 height 16
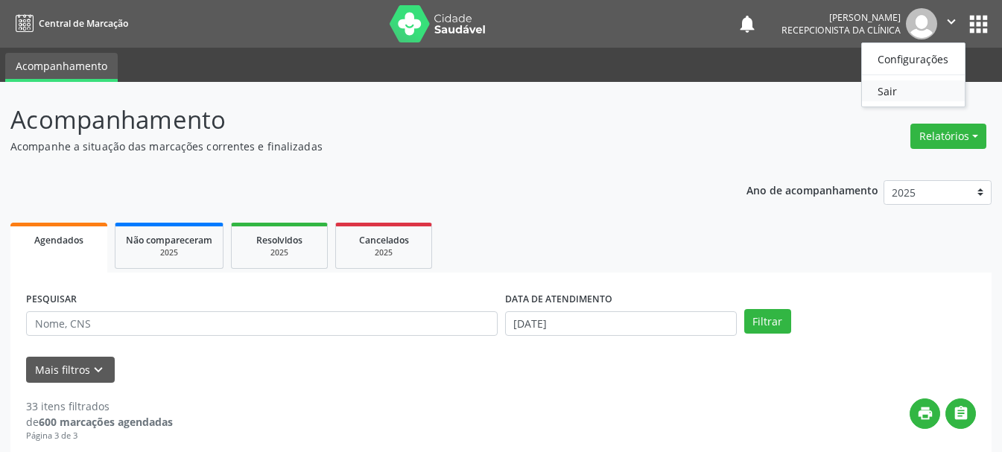
click at [891, 95] on link "Sair" at bounding box center [913, 90] width 103 height 21
